Goal: Task Accomplishment & Management: Use online tool/utility

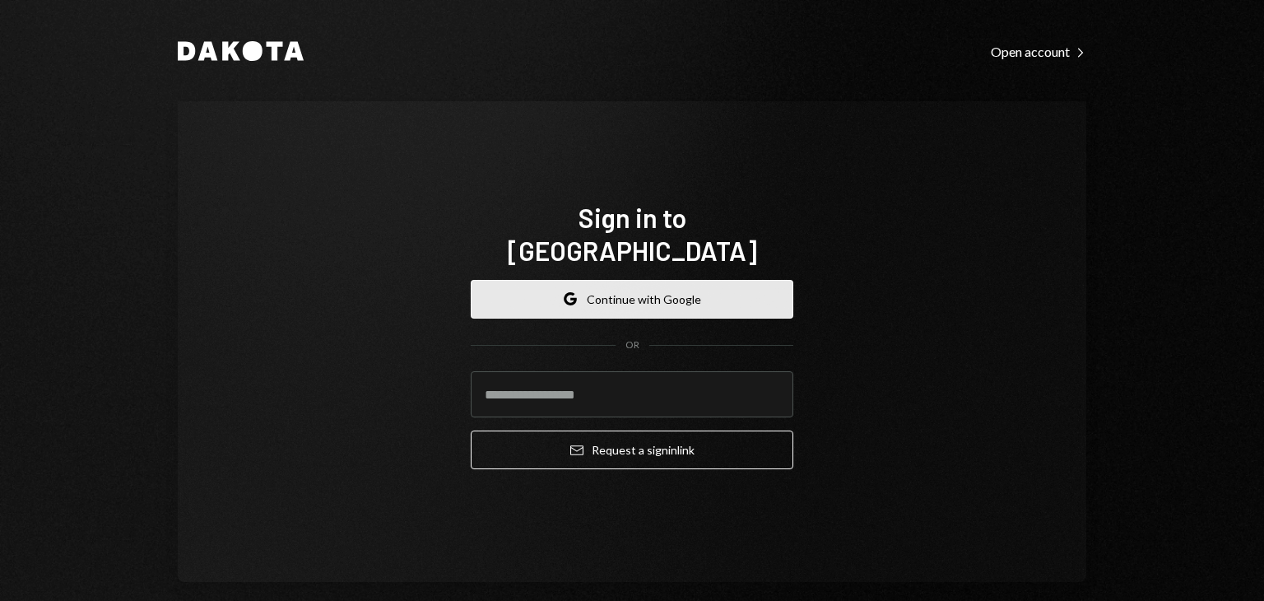
click at [684, 282] on button "Google Continue with Google" at bounding box center [632, 299] width 323 height 39
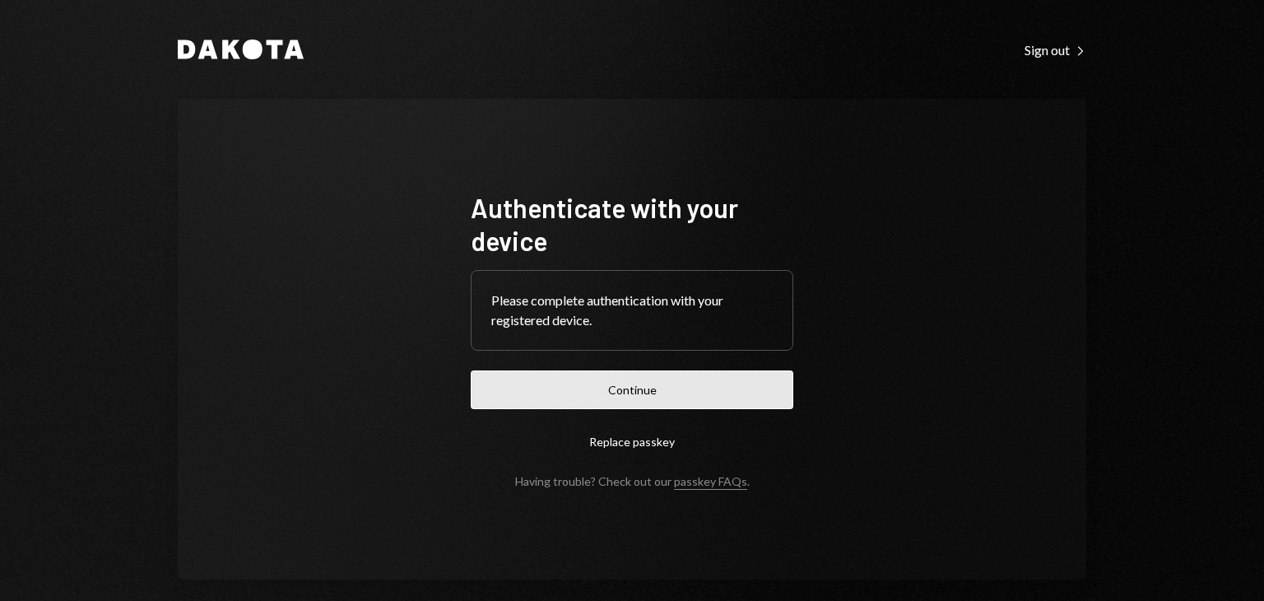
click at [509, 395] on button "Continue" at bounding box center [632, 389] width 323 height 39
